Goal: Check status: Check status

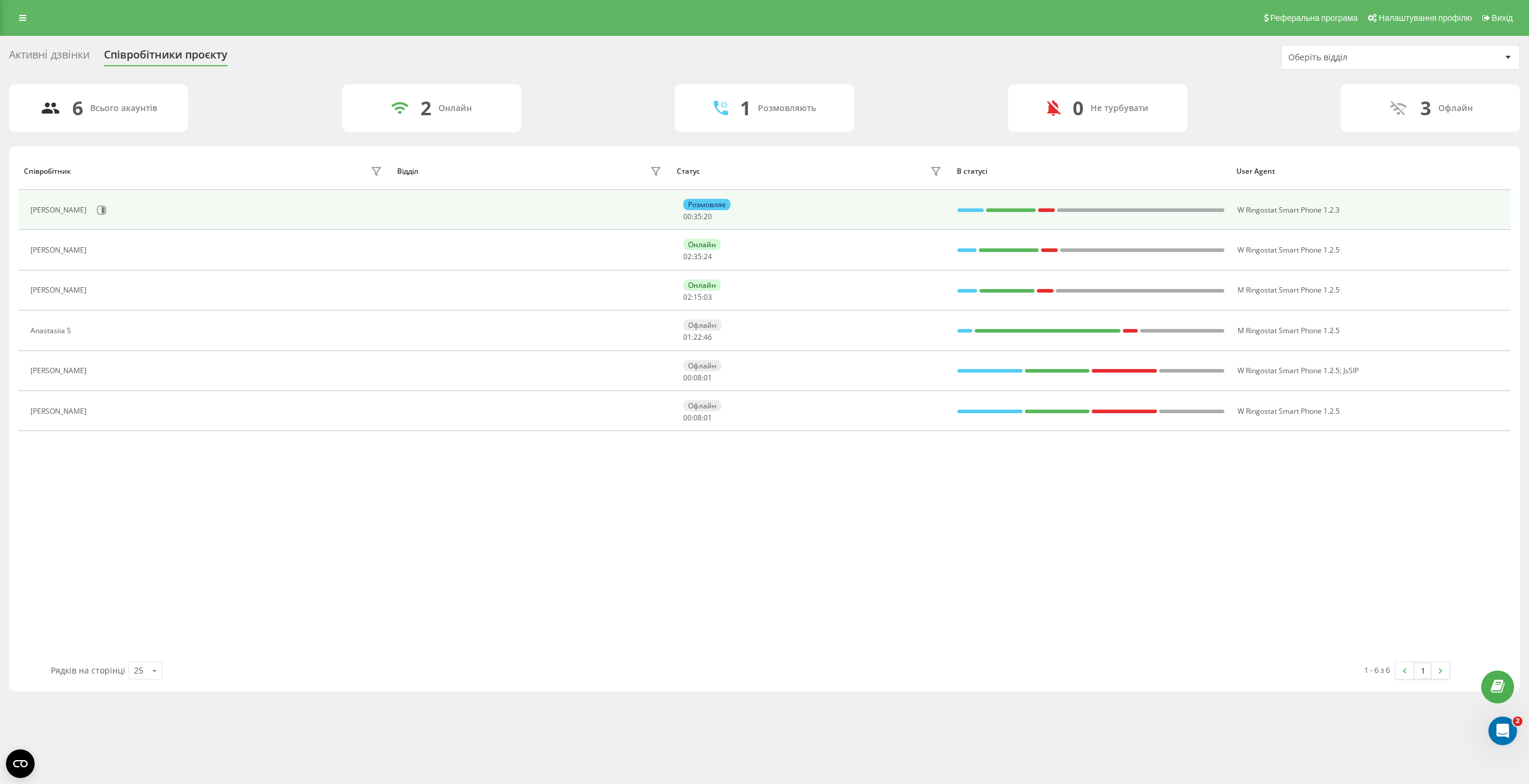
click at [708, 217] on span "20" at bounding box center [708, 216] width 9 height 10
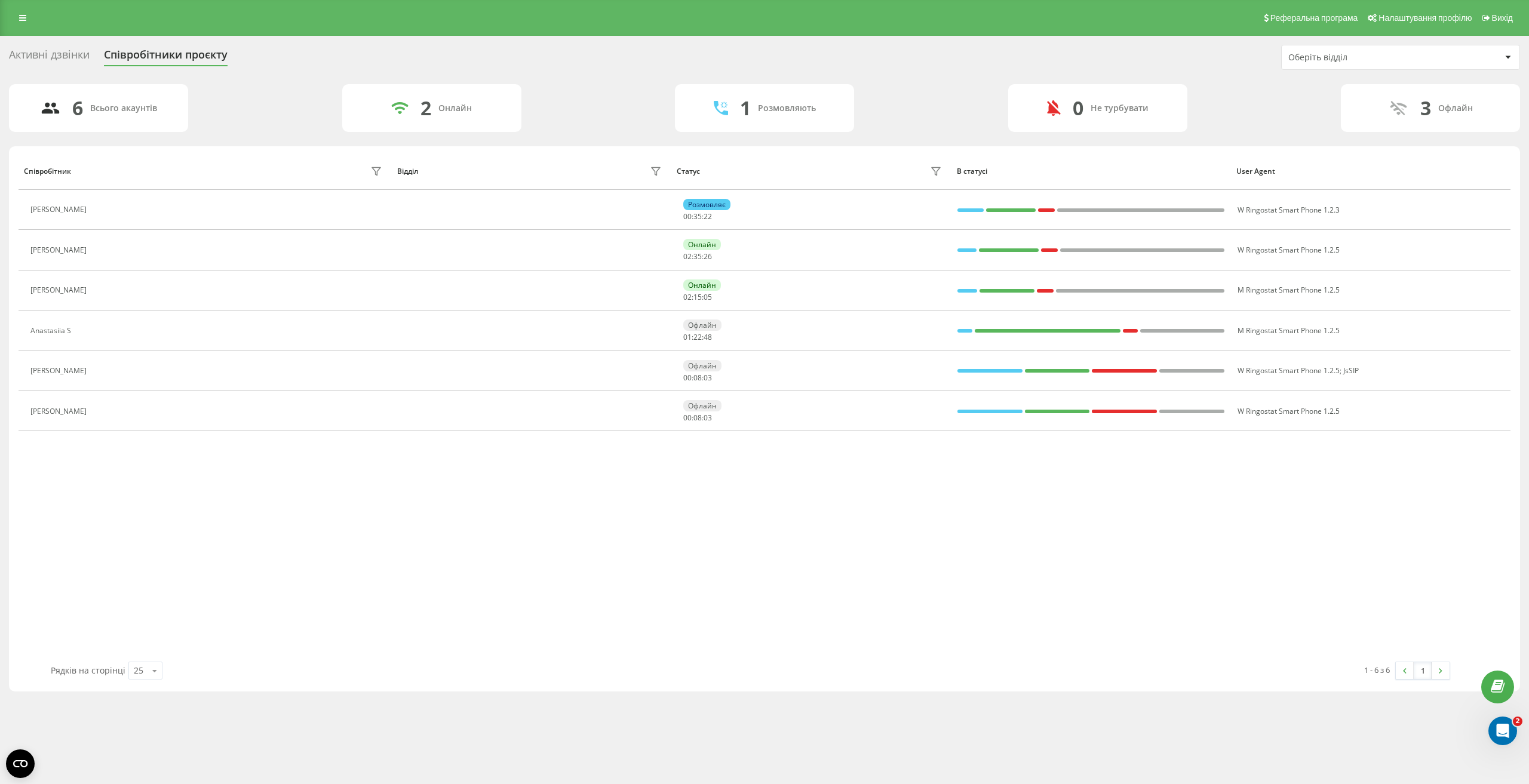
click at [75, 59] on div "Активні дзвінки" at bounding box center [49, 57] width 80 height 19
click at [879, 54] on div "Активні дзвінки Співробітники проєкту Оберіть відділ" at bounding box center [764, 58] width 1511 height 25
